Goal: Task Accomplishment & Management: Use online tool/utility

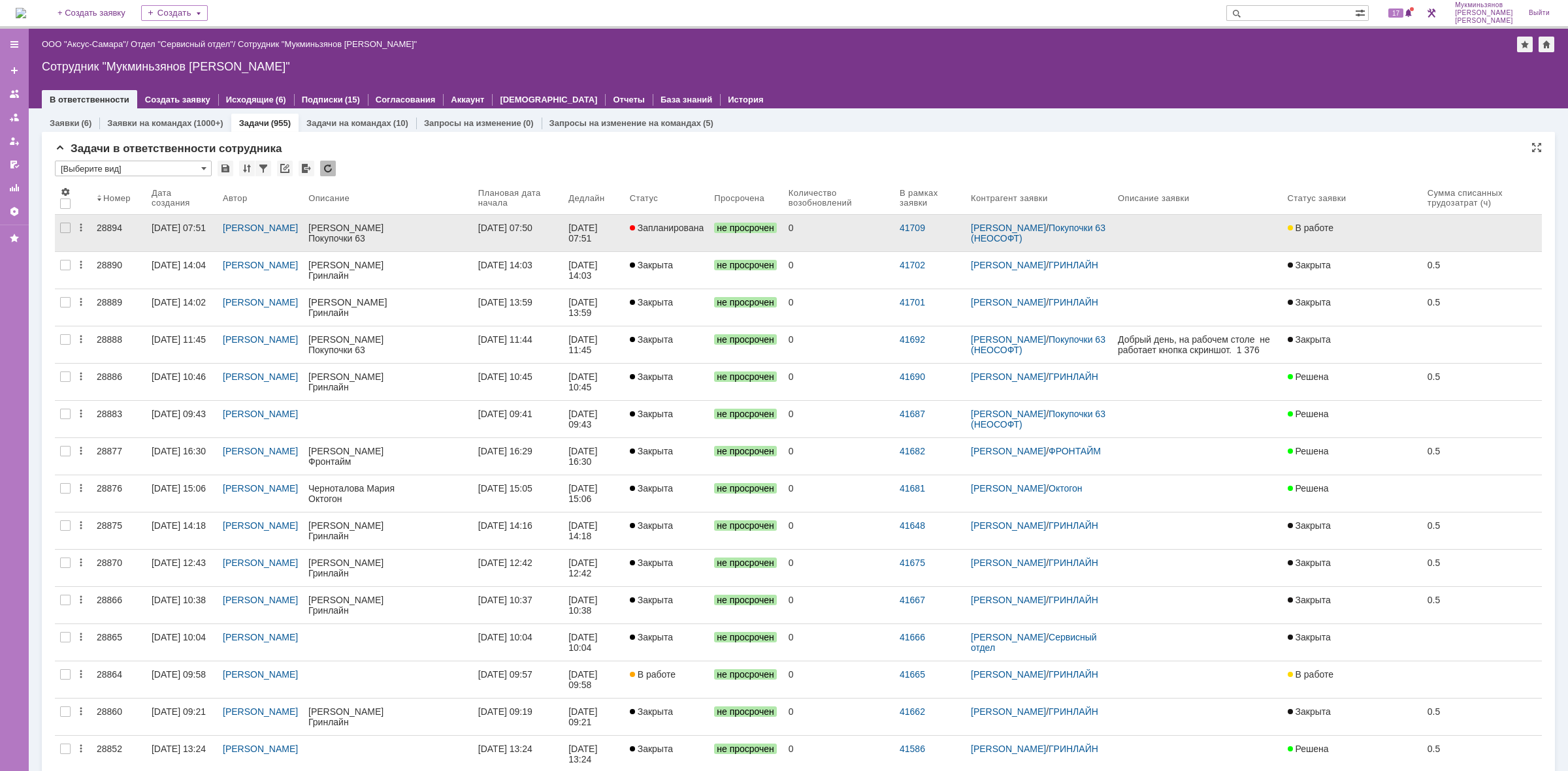
click at [663, 236] on link "Запланирована" at bounding box center [667, 233] width 85 height 36
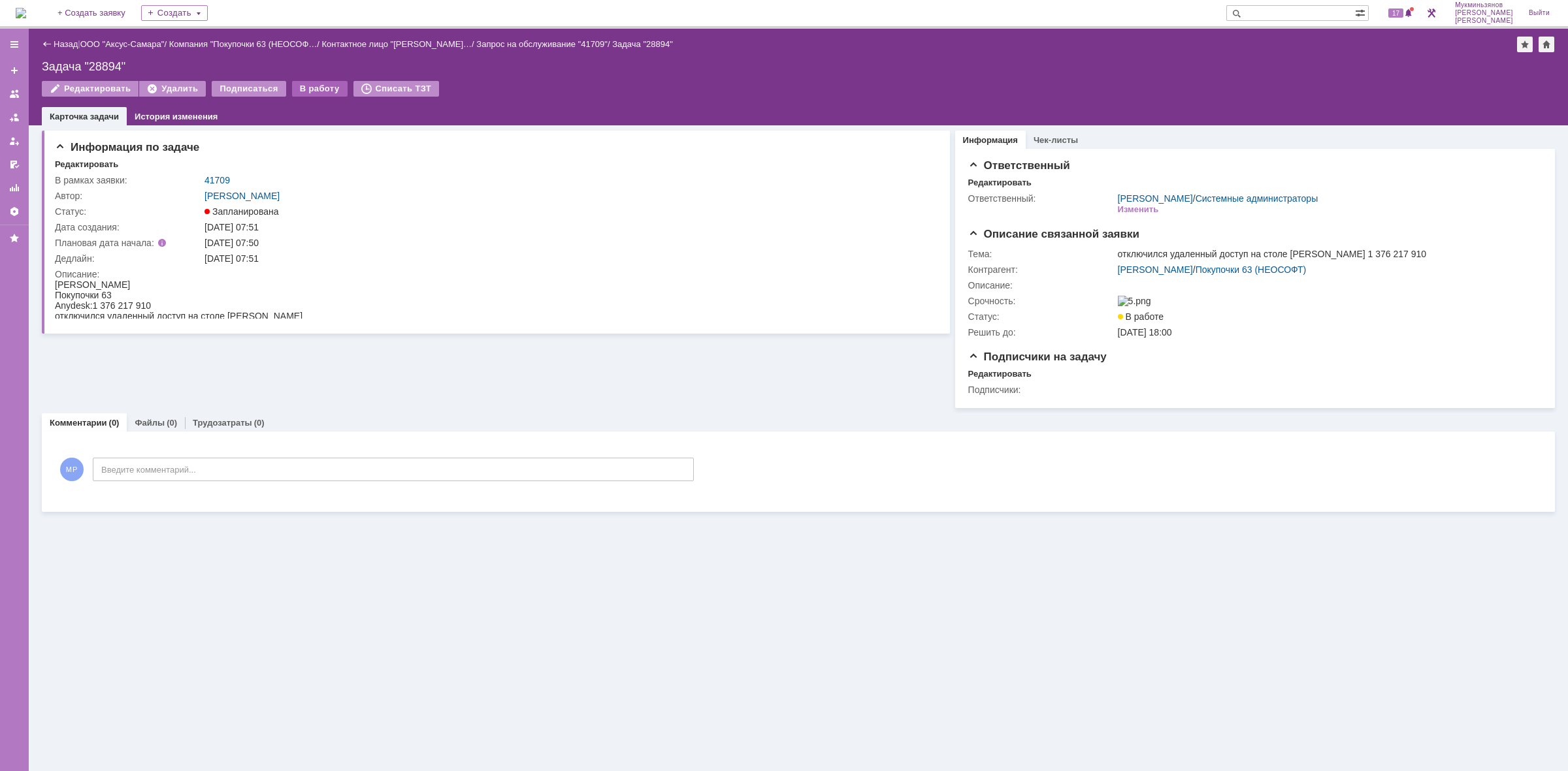
click at [306, 82] on div "В работу" at bounding box center [320, 88] width 55 height 16
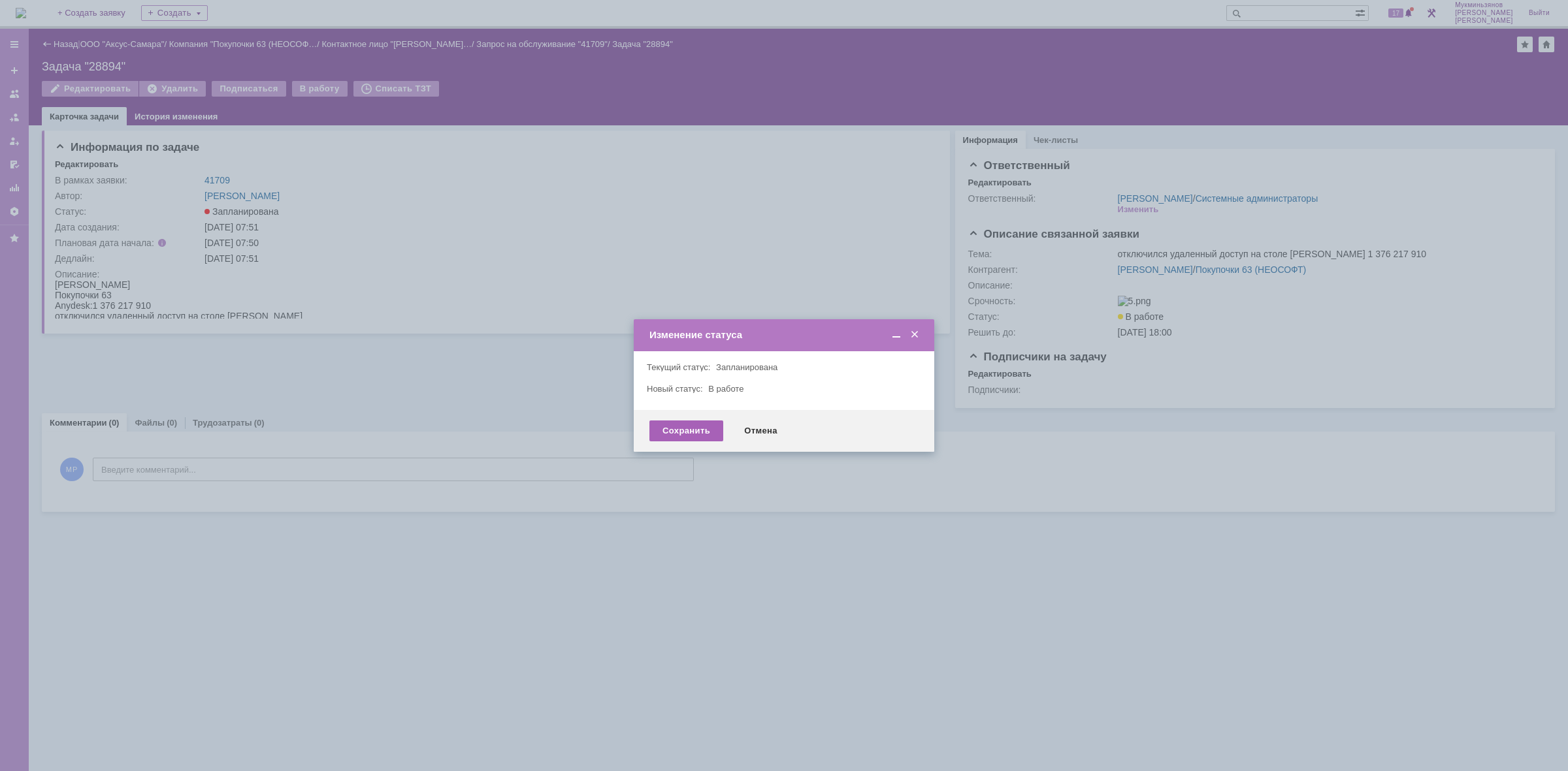
click at [684, 436] on div "Сохранить" at bounding box center [686, 431] width 74 height 21
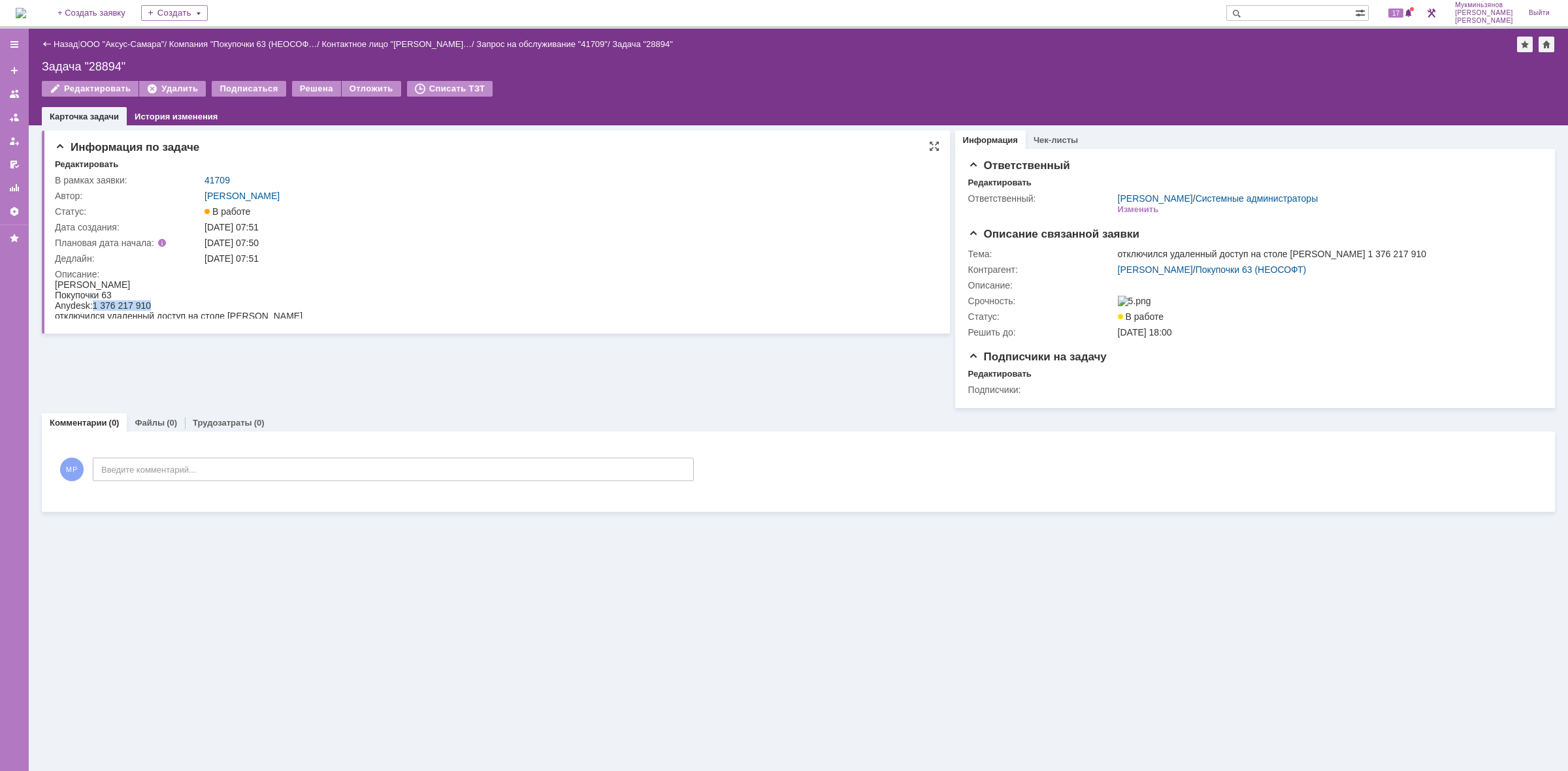
drag, startPoint x: 92, startPoint y: 300, endPoint x: 163, endPoint y: 298, distance: 71.0
click at [163, 300] on div "Anydesk: 1 376 217 910" at bounding box center [179, 305] width 248 height 10
copy span "1 376 217 910"
click at [223, 179] on link "41709" at bounding box center [217, 180] width 25 height 10
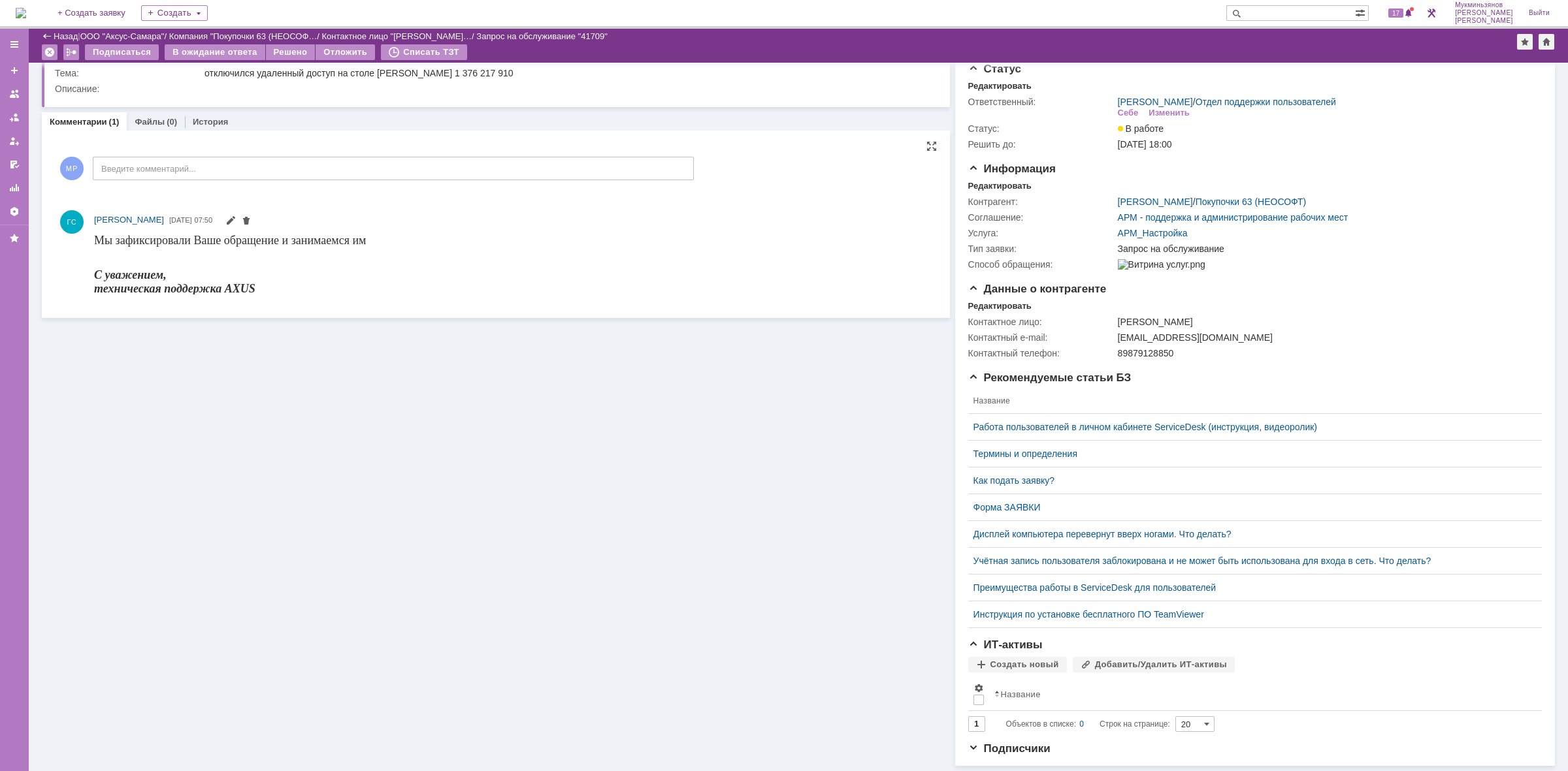
scroll to position [44, 0]
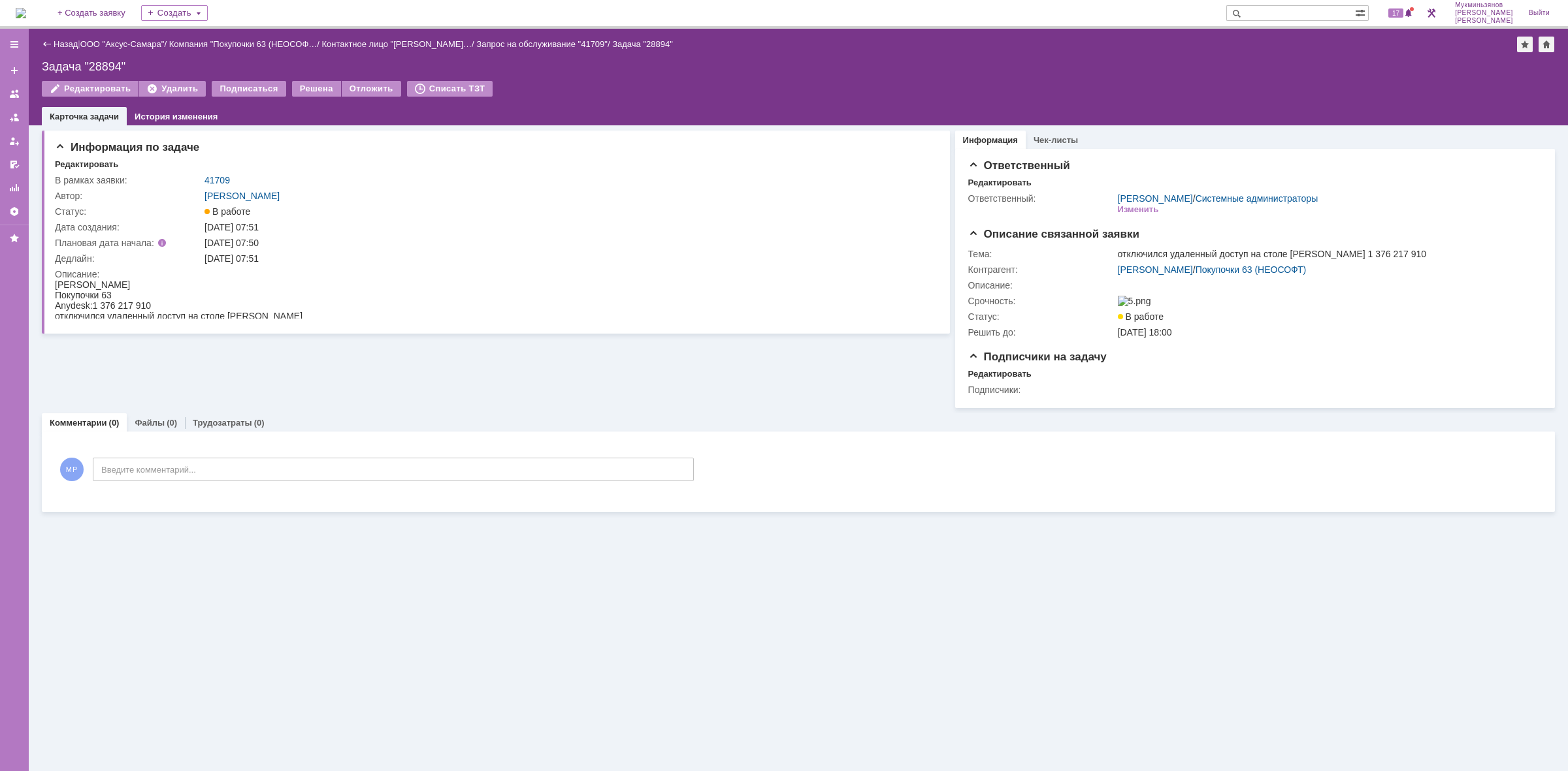
click at [26, 8] on img at bounding box center [21, 12] width 10 height 10
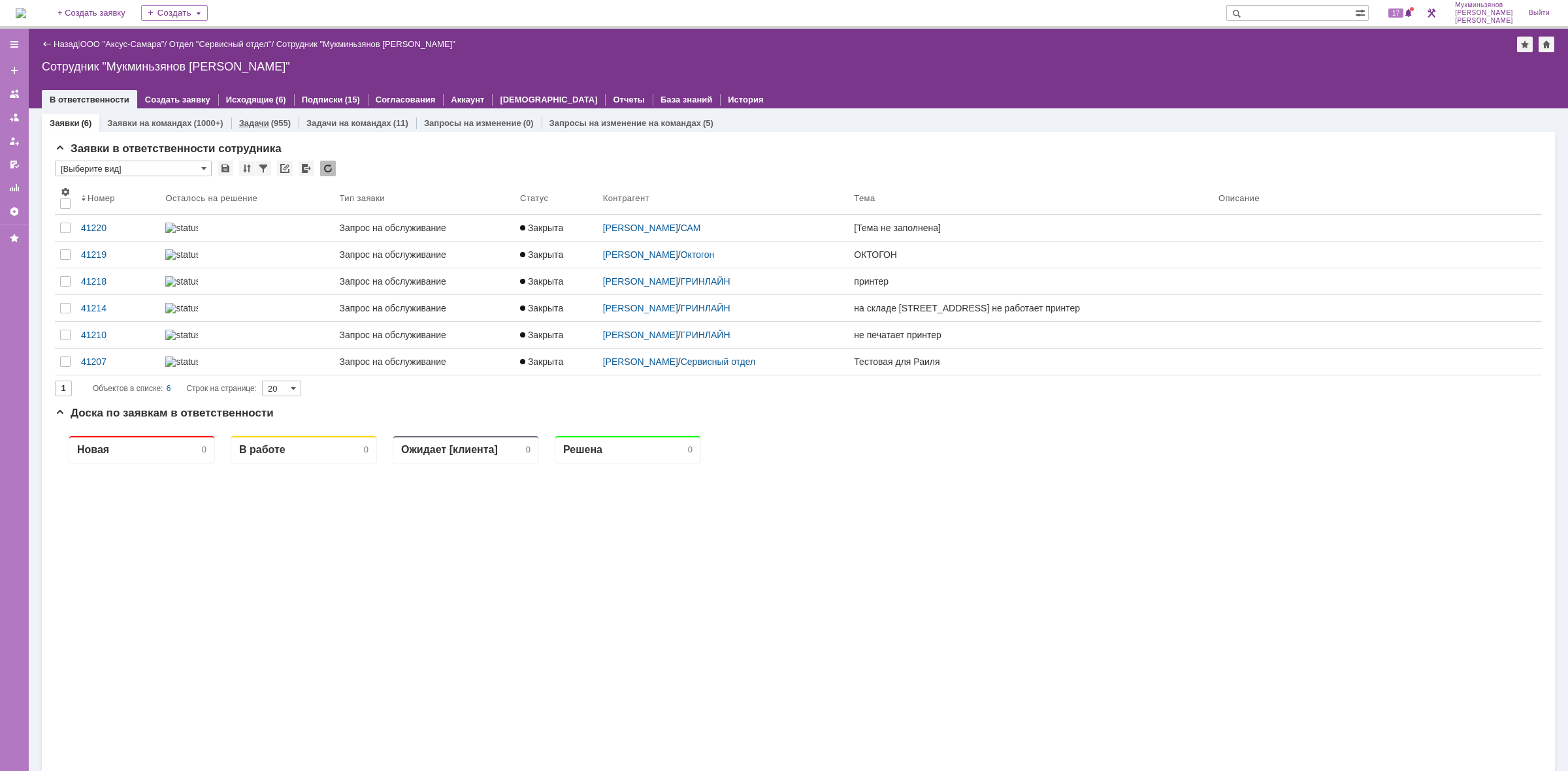
click at [239, 118] on link "Задачи" at bounding box center [254, 123] width 30 height 10
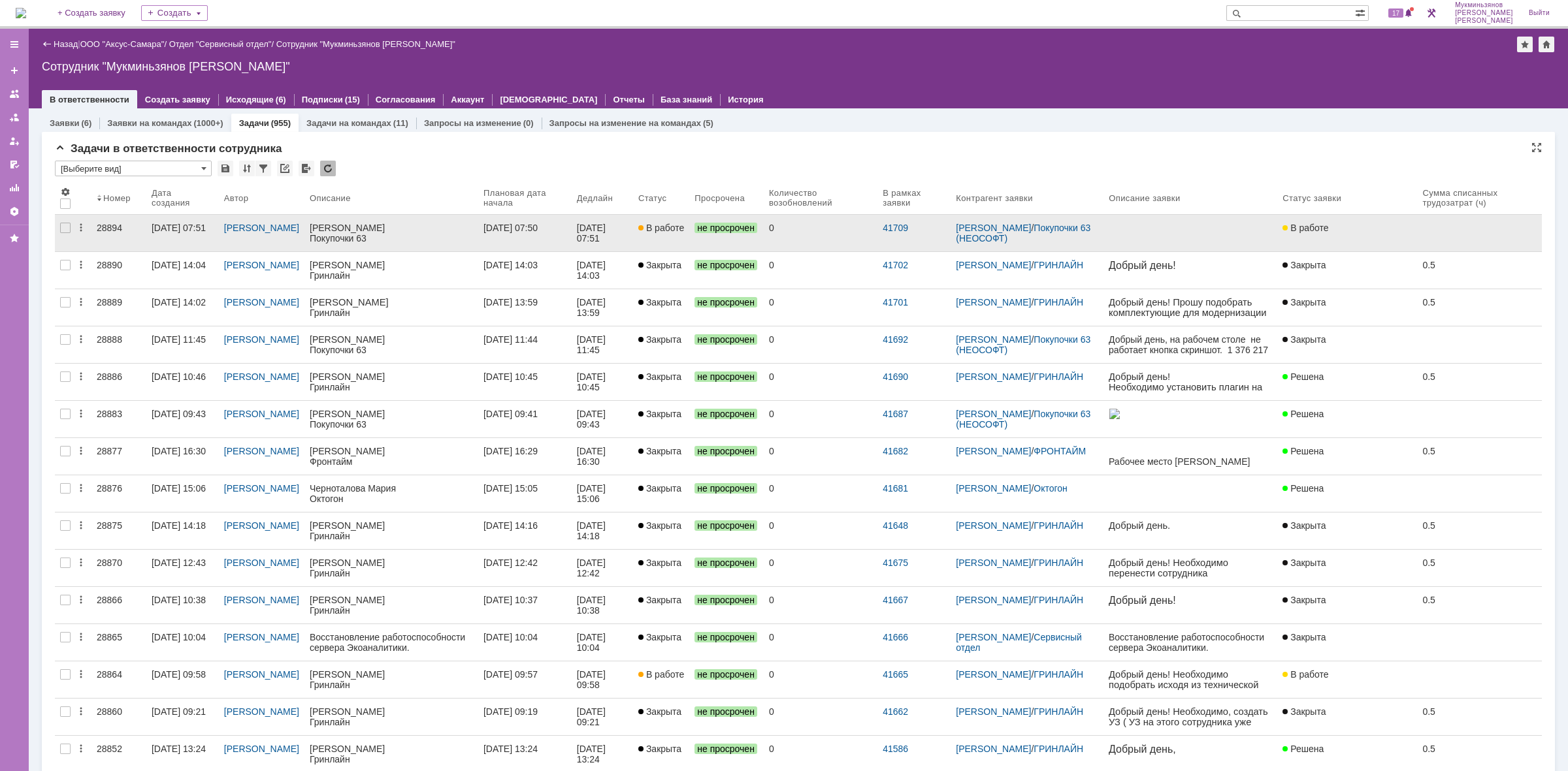
click at [357, 240] on div "Покупочки 63" at bounding box center [391, 238] width 164 height 10
click at [504, 233] on link "[DATE] 07:50" at bounding box center [525, 233] width 94 height 36
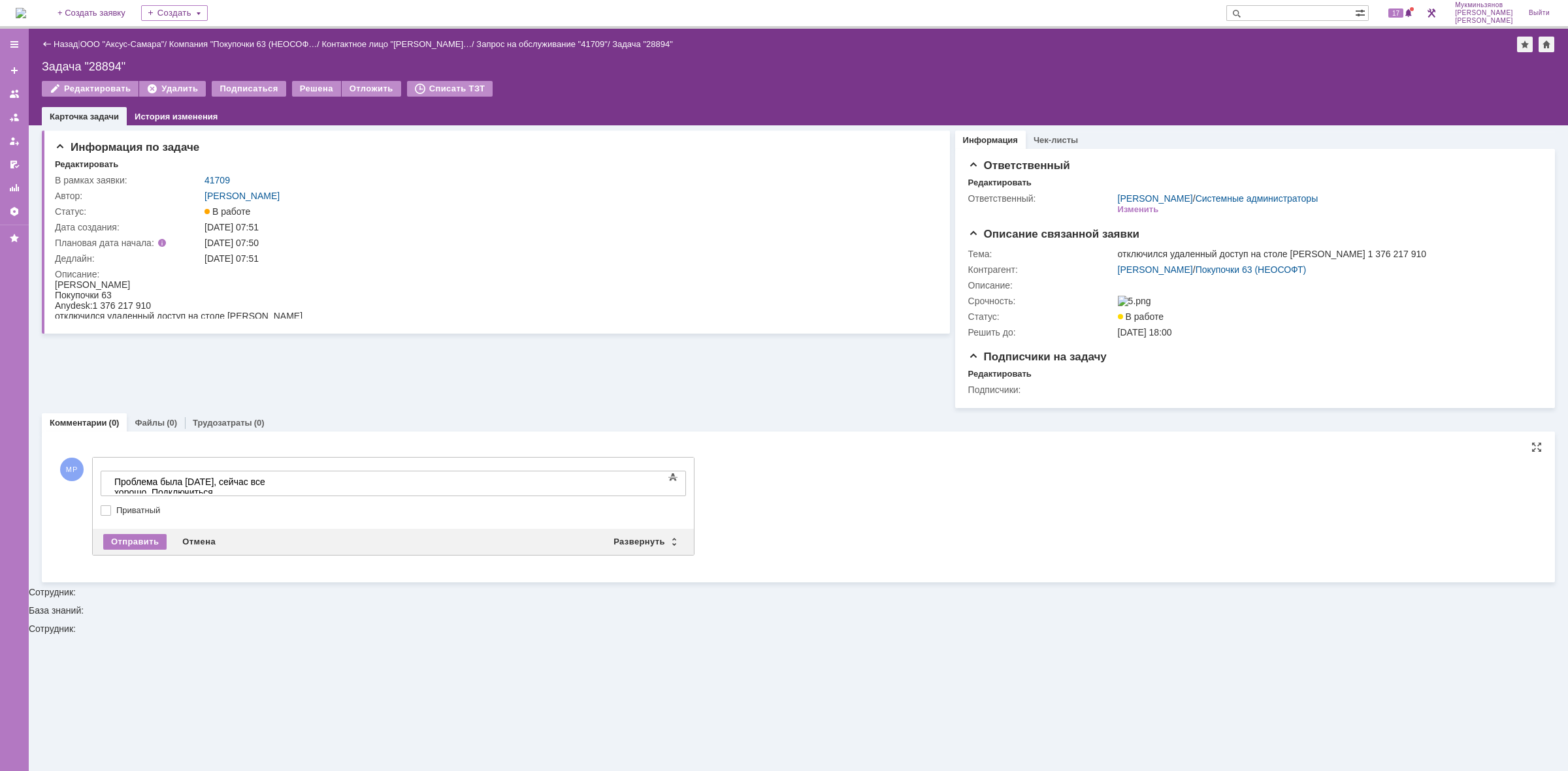
drag, startPoint x: 797, startPoint y: 657, endPoint x: 825, endPoint y: 696, distance: 48.0
click at [797, 657] on div "Информация по задаче Редактировать В рамках заявки: 41709 Автор: [PERSON_NAME]:…" at bounding box center [798, 448] width 1539 height 646
